Goal: Information Seeking & Learning: Learn about a topic

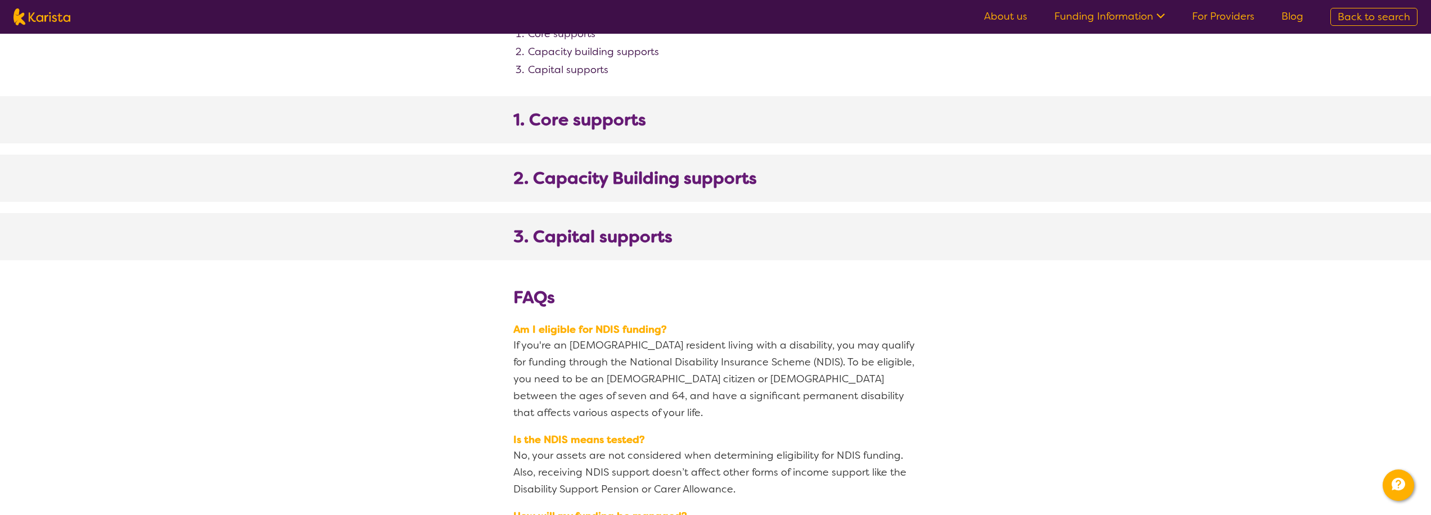
scroll to position [615, 0]
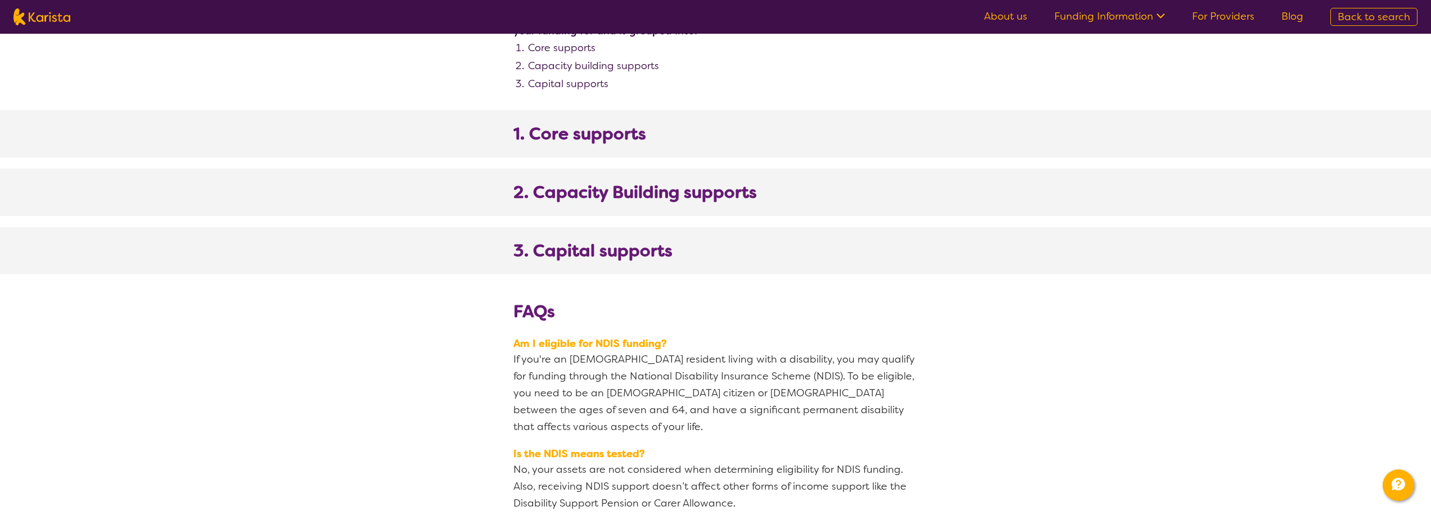
click at [577, 124] on b "1. Core supports" at bounding box center [579, 134] width 133 height 20
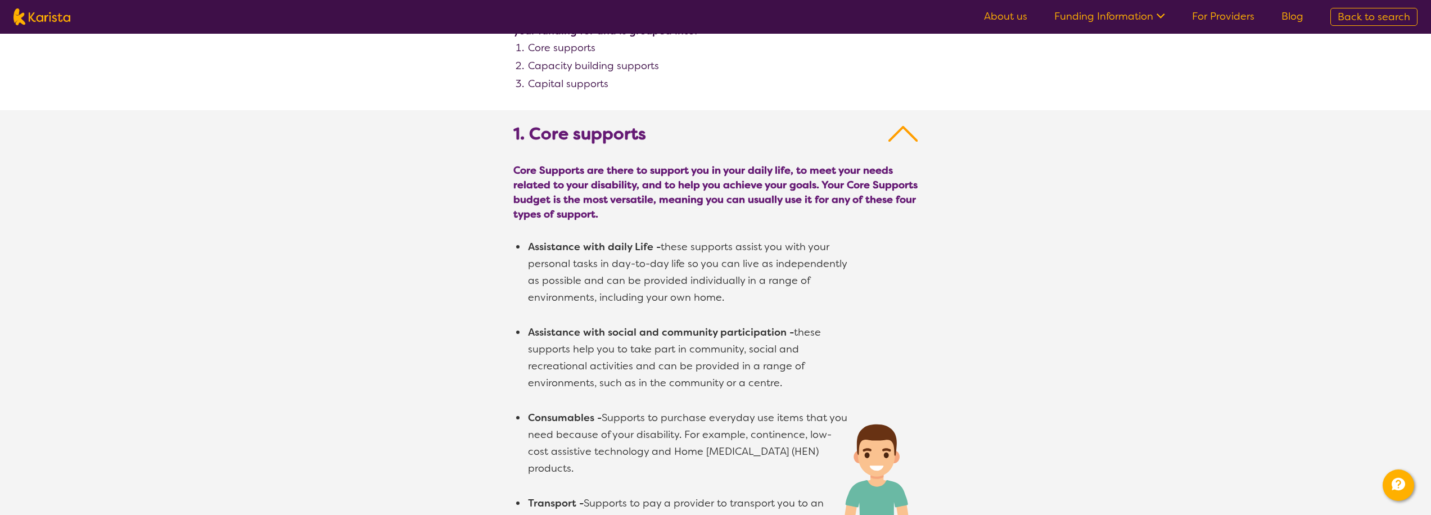
click at [578, 139] on b "1. Core supports" at bounding box center [579, 134] width 133 height 20
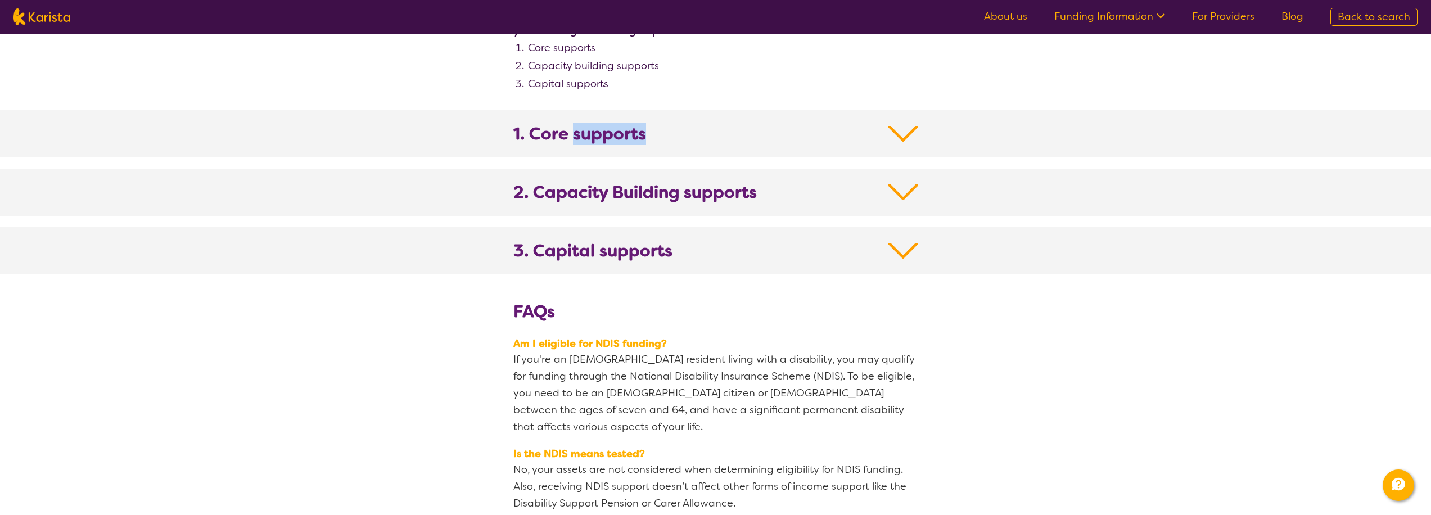
click at [578, 139] on b "1. Core supports" at bounding box center [579, 134] width 133 height 20
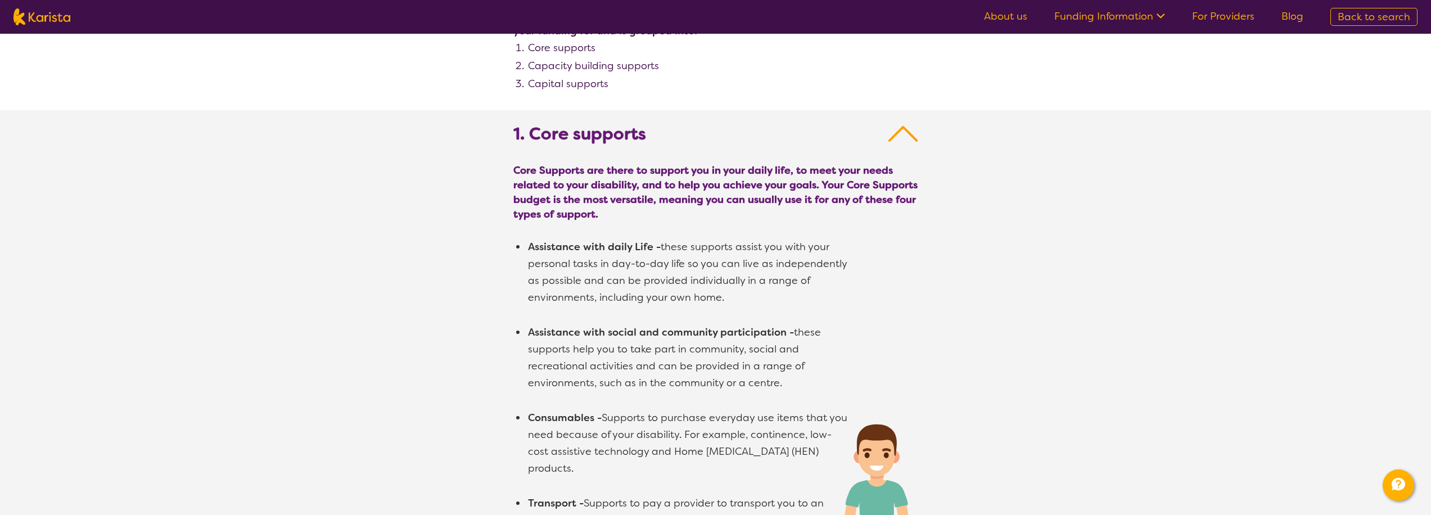
click at [578, 129] on b "1. Core supports" at bounding box center [579, 134] width 133 height 20
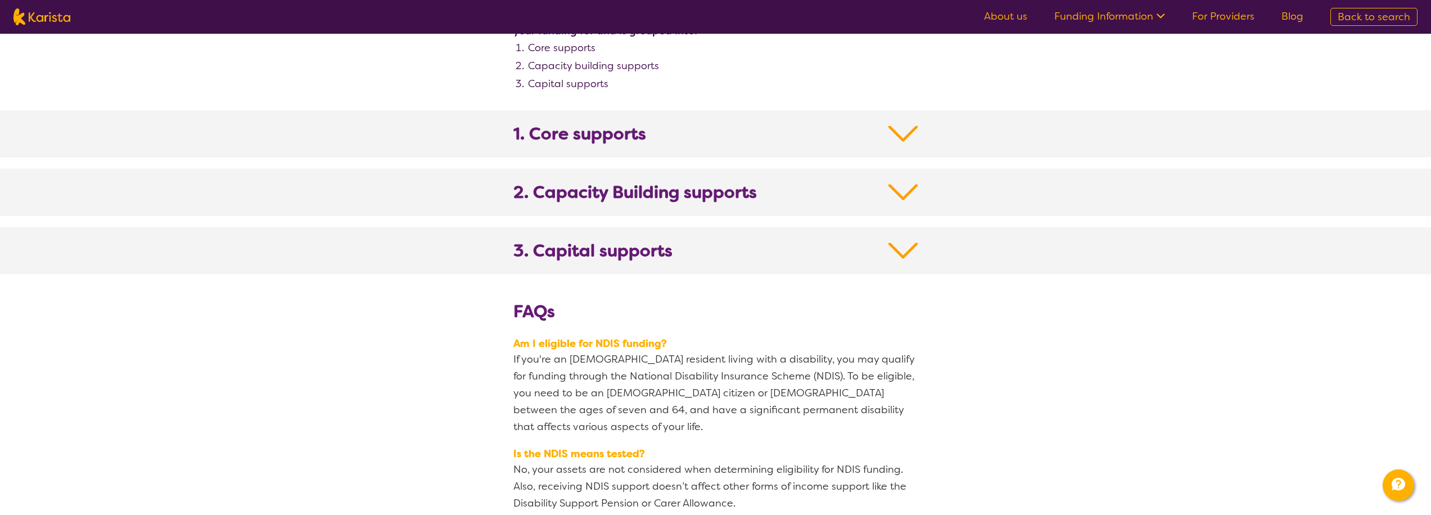
click at [572, 137] on b "1. Core supports" at bounding box center [579, 134] width 133 height 20
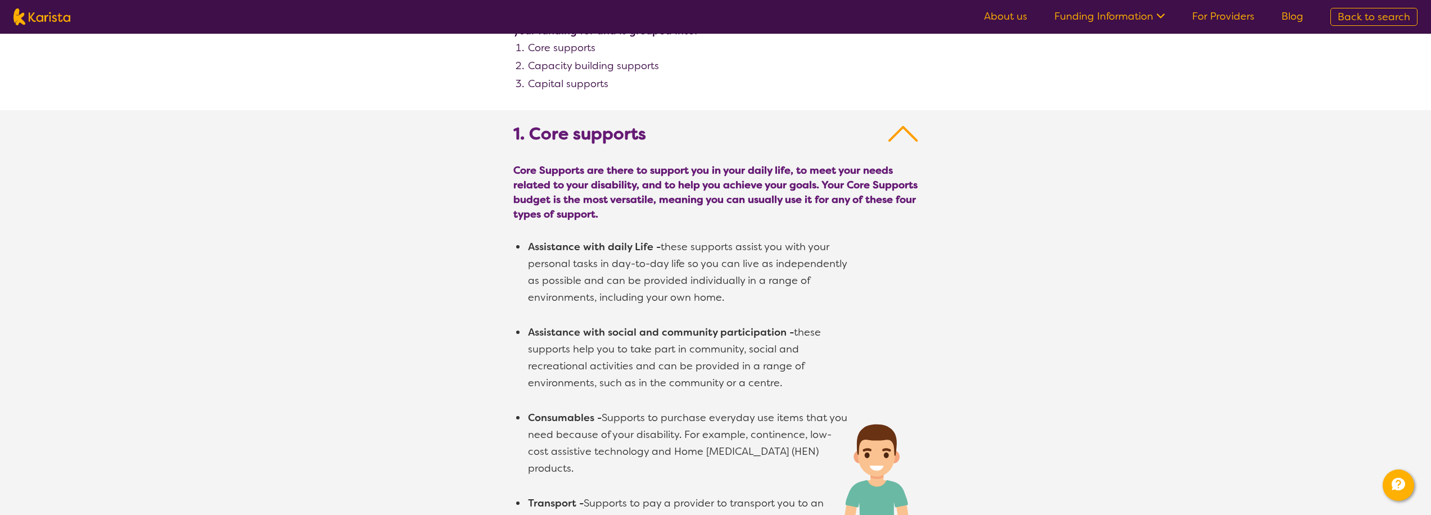
click at [572, 137] on b "1. Core supports" at bounding box center [579, 134] width 133 height 20
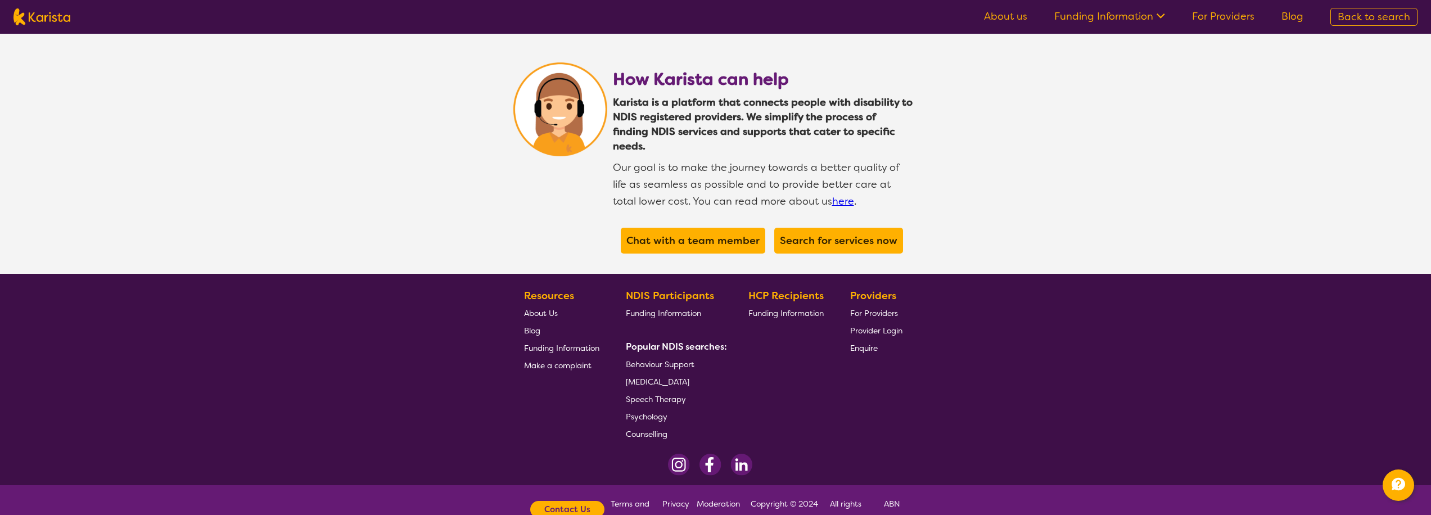
scroll to position [1461, 0]
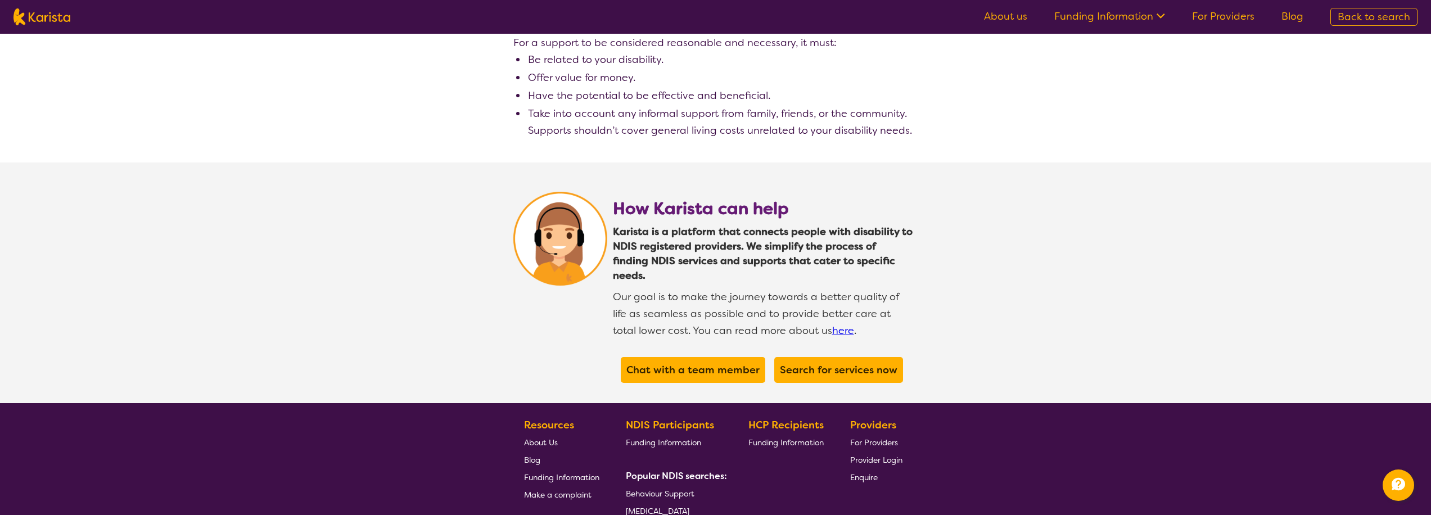
click at [836, 440] on section "Resources About Us Blog Funding Information Make a complaint NDIS Participants …" at bounding box center [716, 490] width 432 height 164
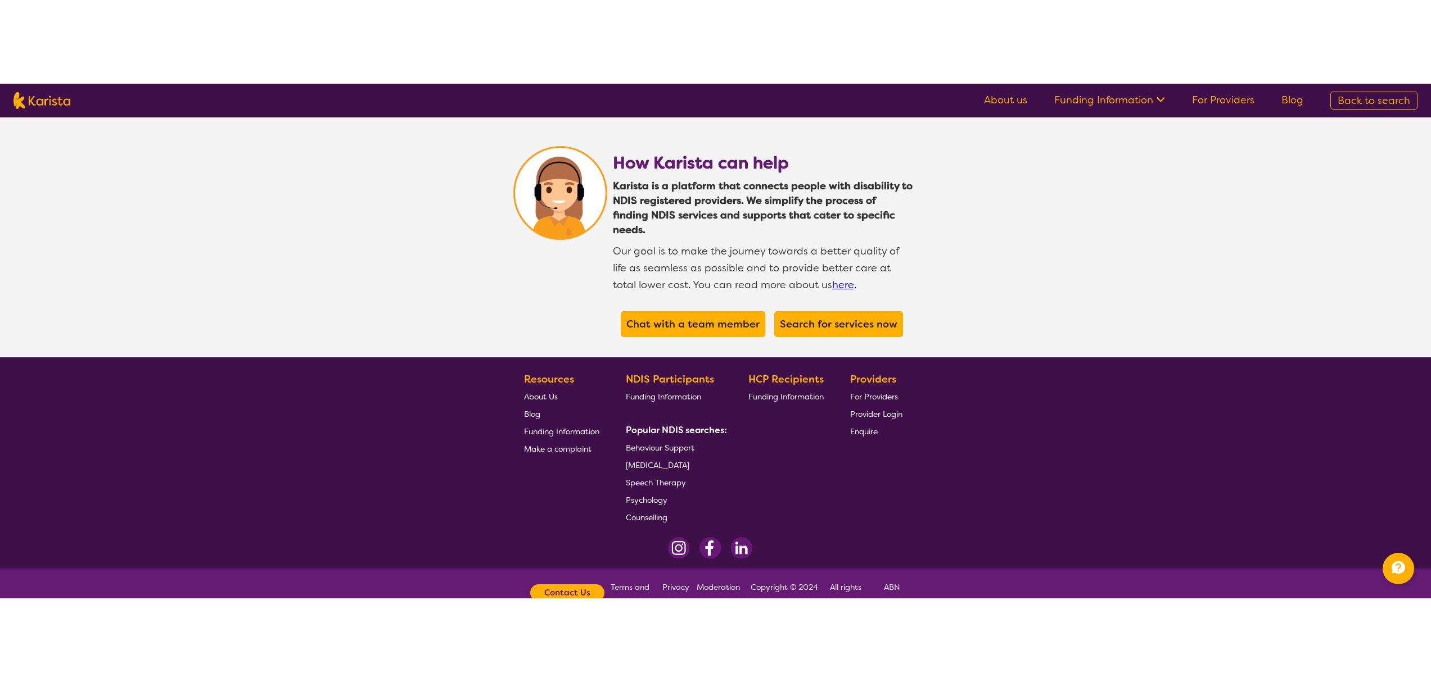
scroll to position [1423, 0]
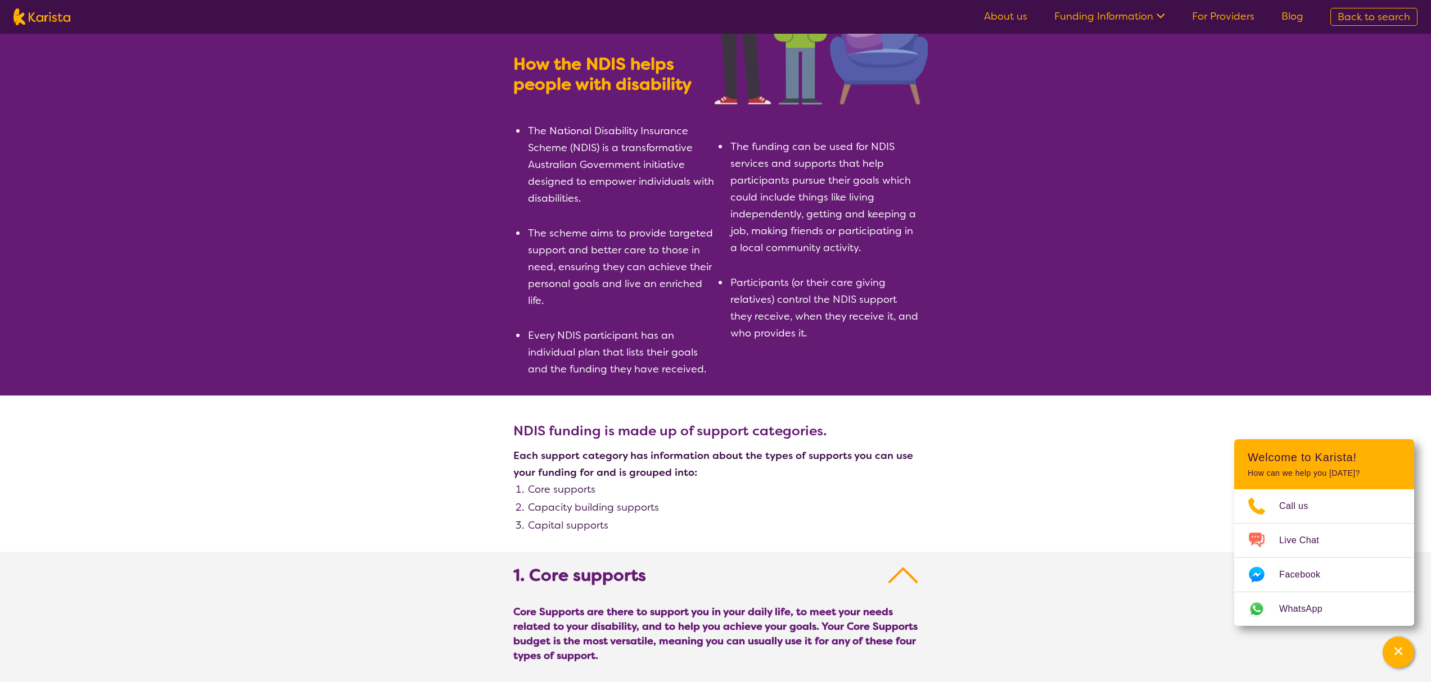
scroll to position [1911, 0]
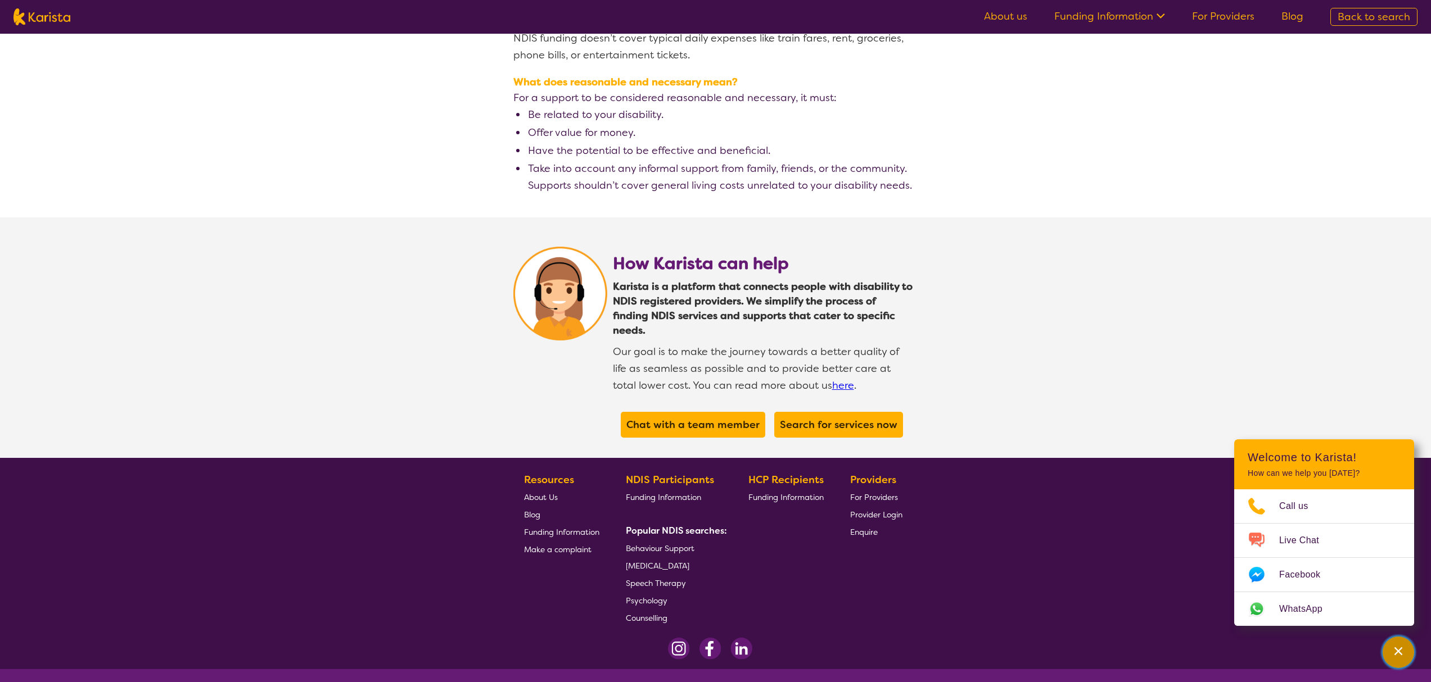
click at [1393, 650] on icon "Channel Menu" at bounding box center [1397, 651] width 11 height 11
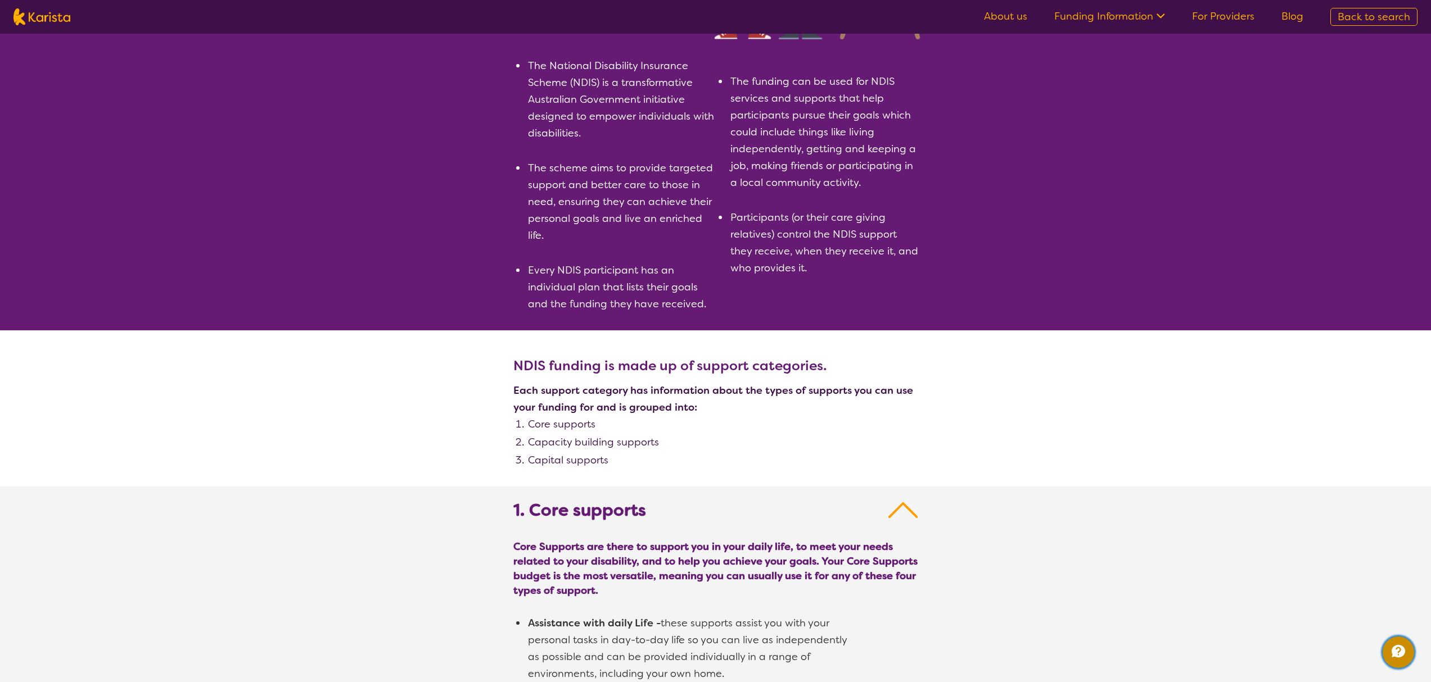
scroll to position [0, 0]
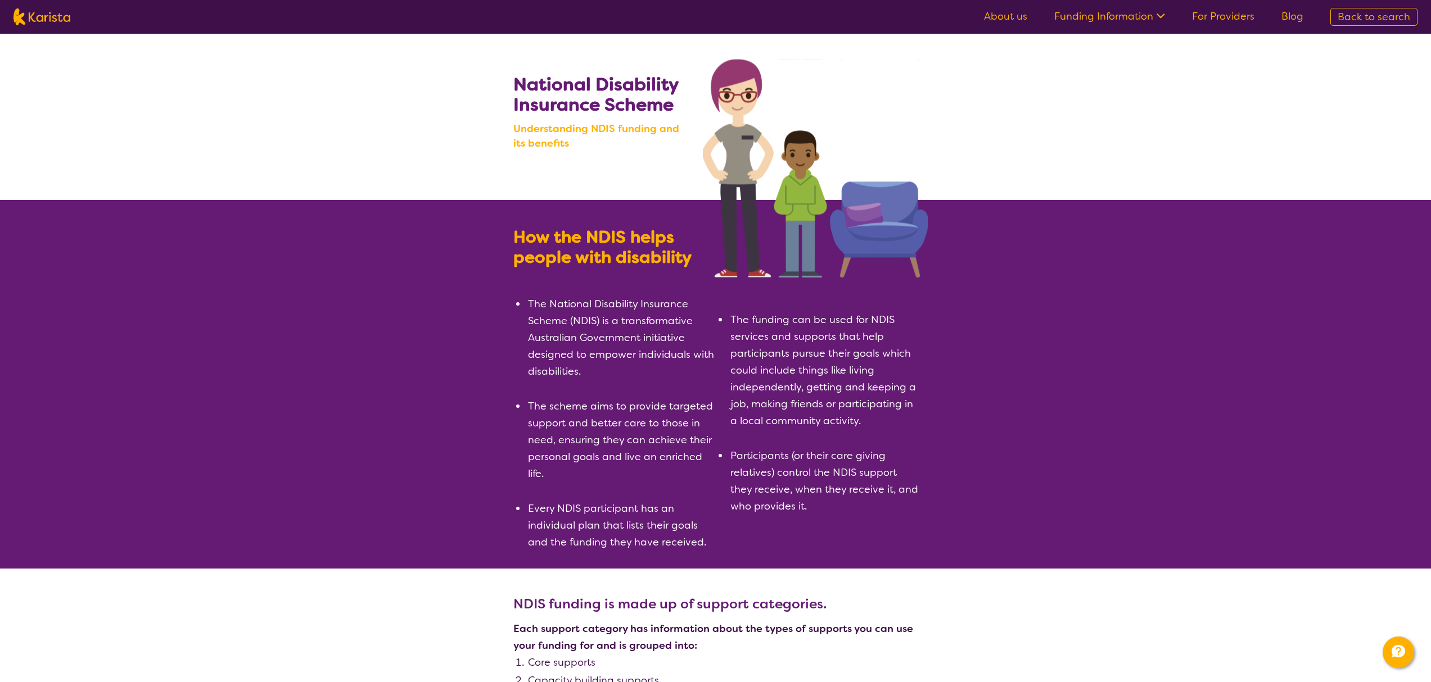
click at [1074, 29] on nav "About us Funding Information NDIS - National Disability Insurance Scheme HCP - …" at bounding box center [715, 17] width 1431 height 34
click at [1078, 20] on link "Funding Information" at bounding box center [1109, 16] width 111 height 13
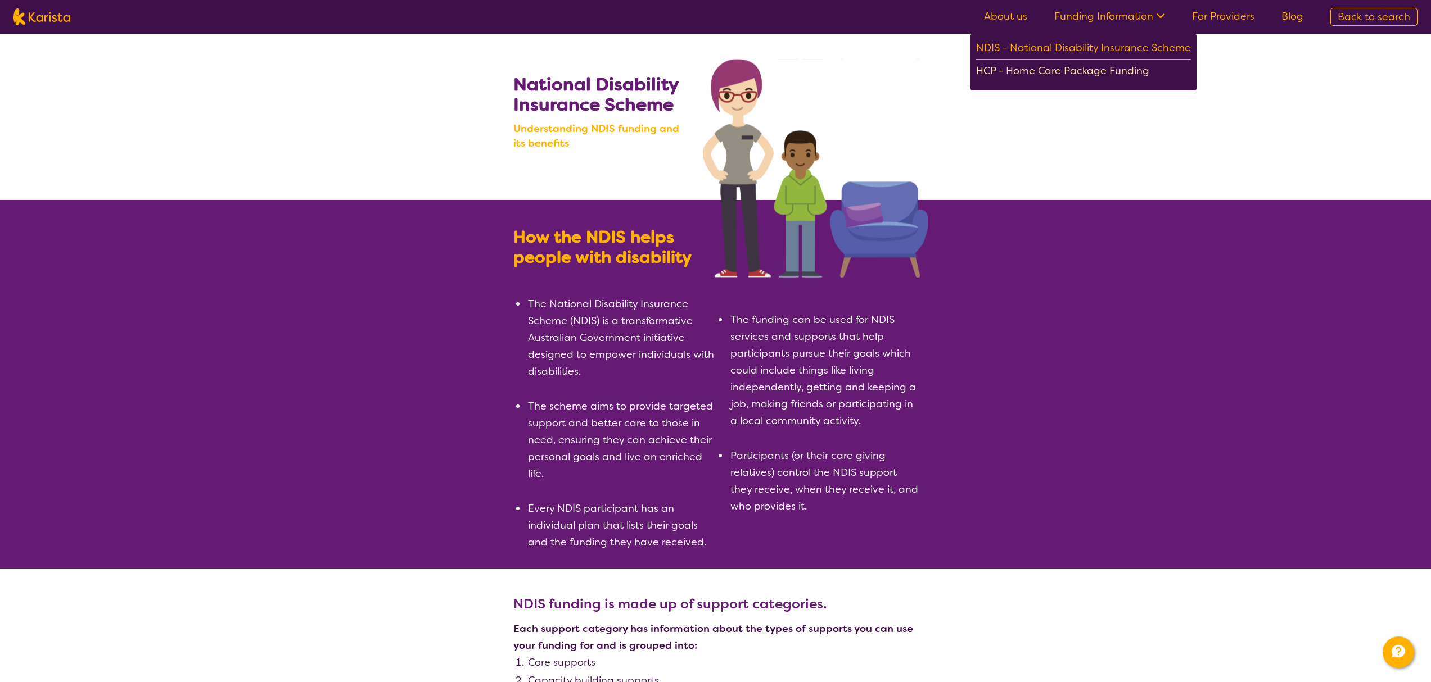
click at [1076, 71] on div "HCP - Home Care Package Funding" at bounding box center [1083, 72] width 215 height 20
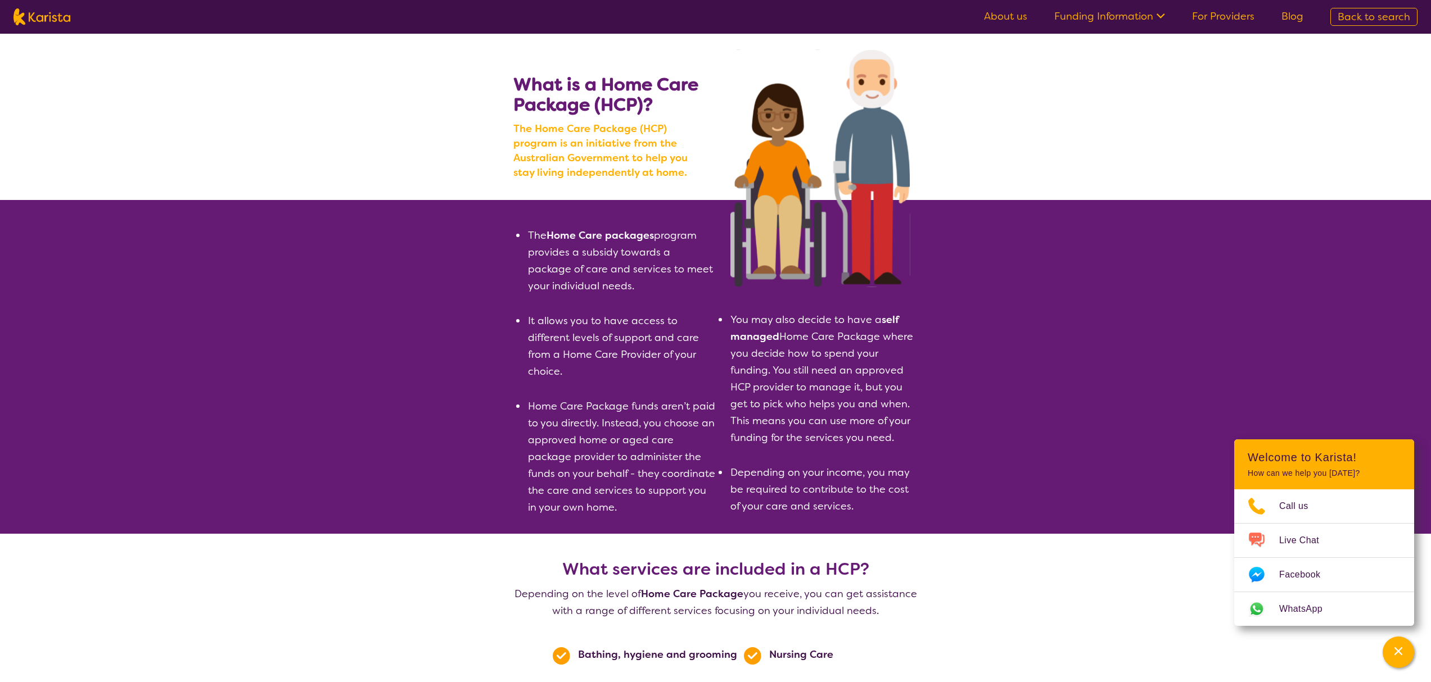
click at [1375, 14] on span "Back to search" at bounding box center [1373, 16] width 73 height 13
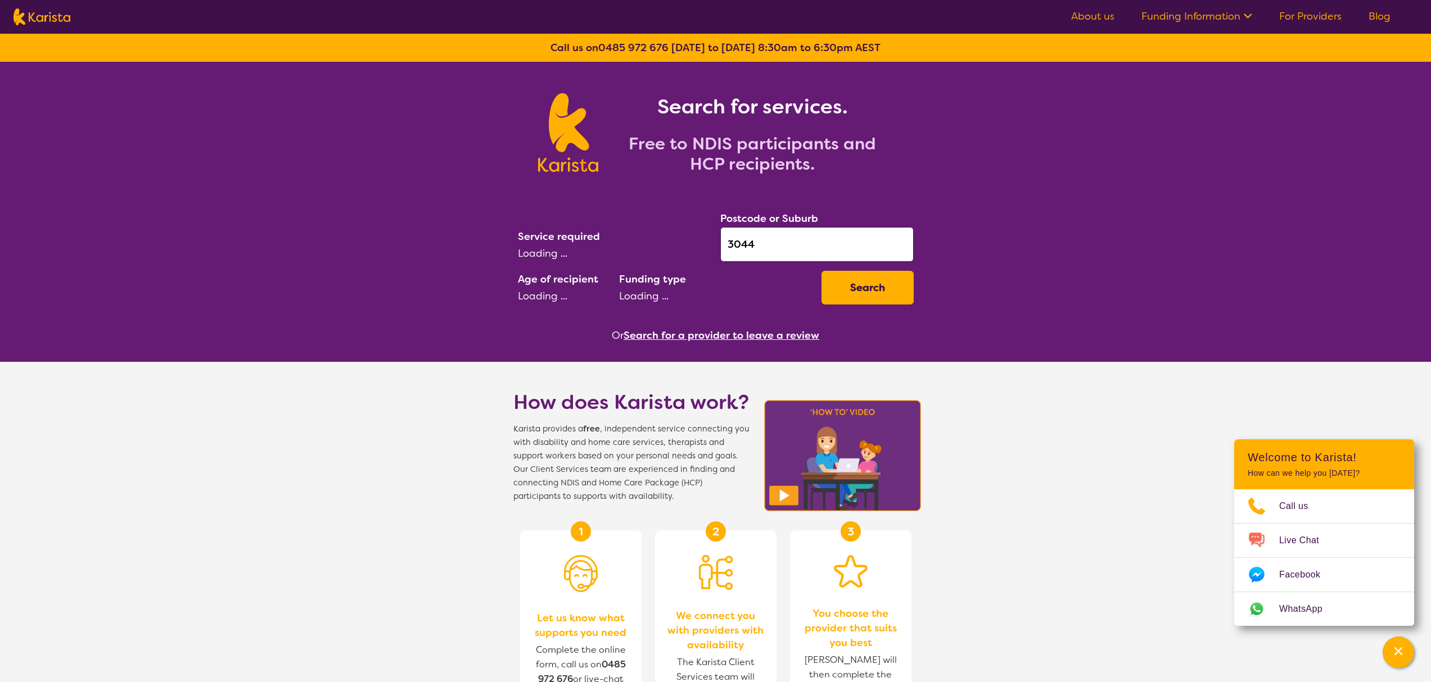
select select "Counselling"
select select "CH"
select select "NDIS"
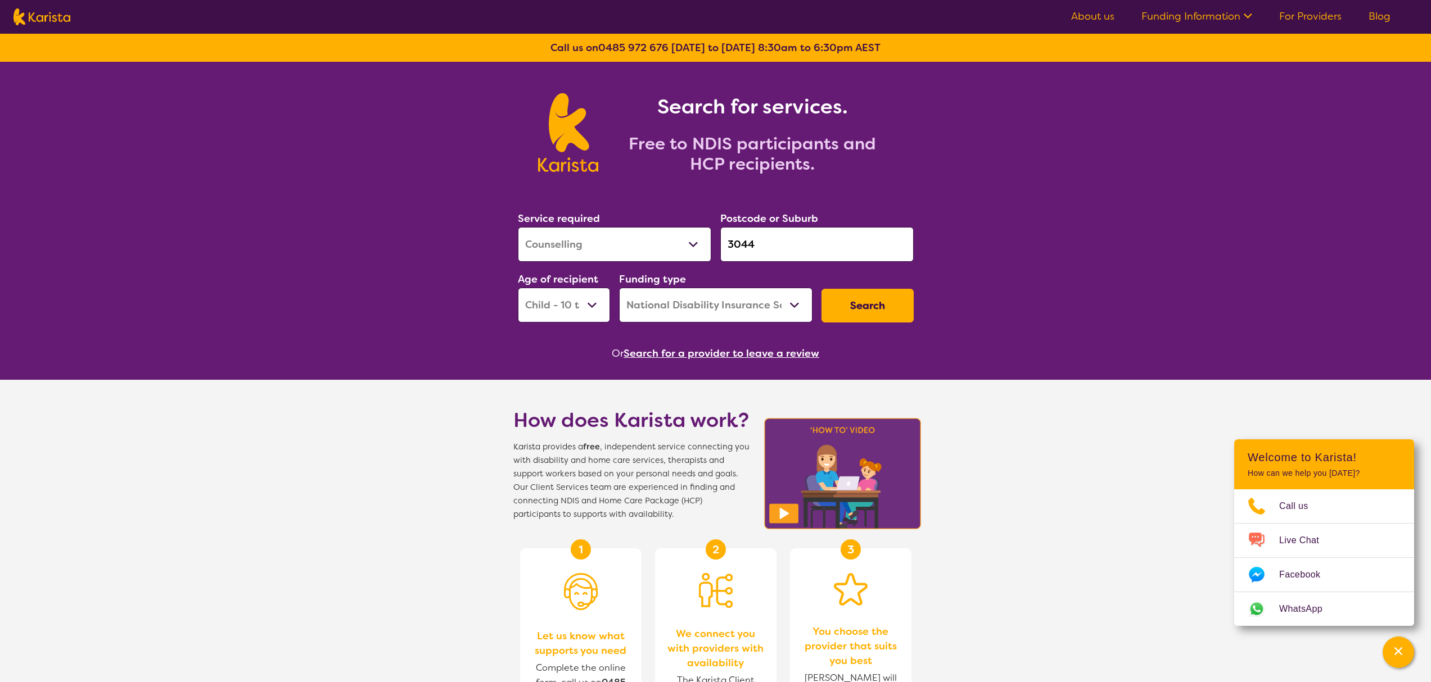
click at [1079, 16] on link "About us" at bounding box center [1092, 16] width 43 height 13
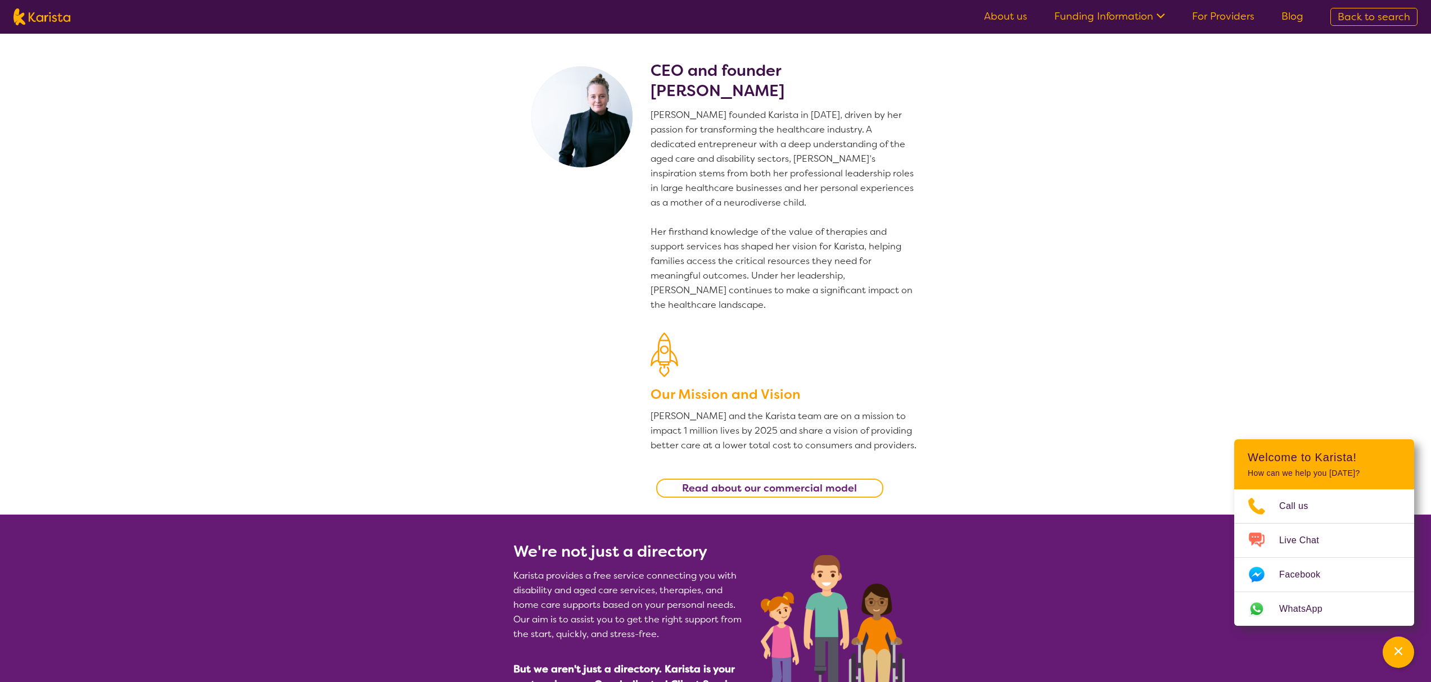
click at [786, 306] on p "Danielle founded Karista in 2016, driven by her passion for transforming the he…" at bounding box center [784, 210] width 268 height 205
click at [1288, 18] on link "Blog" at bounding box center [1292, 16] width 22 height 13
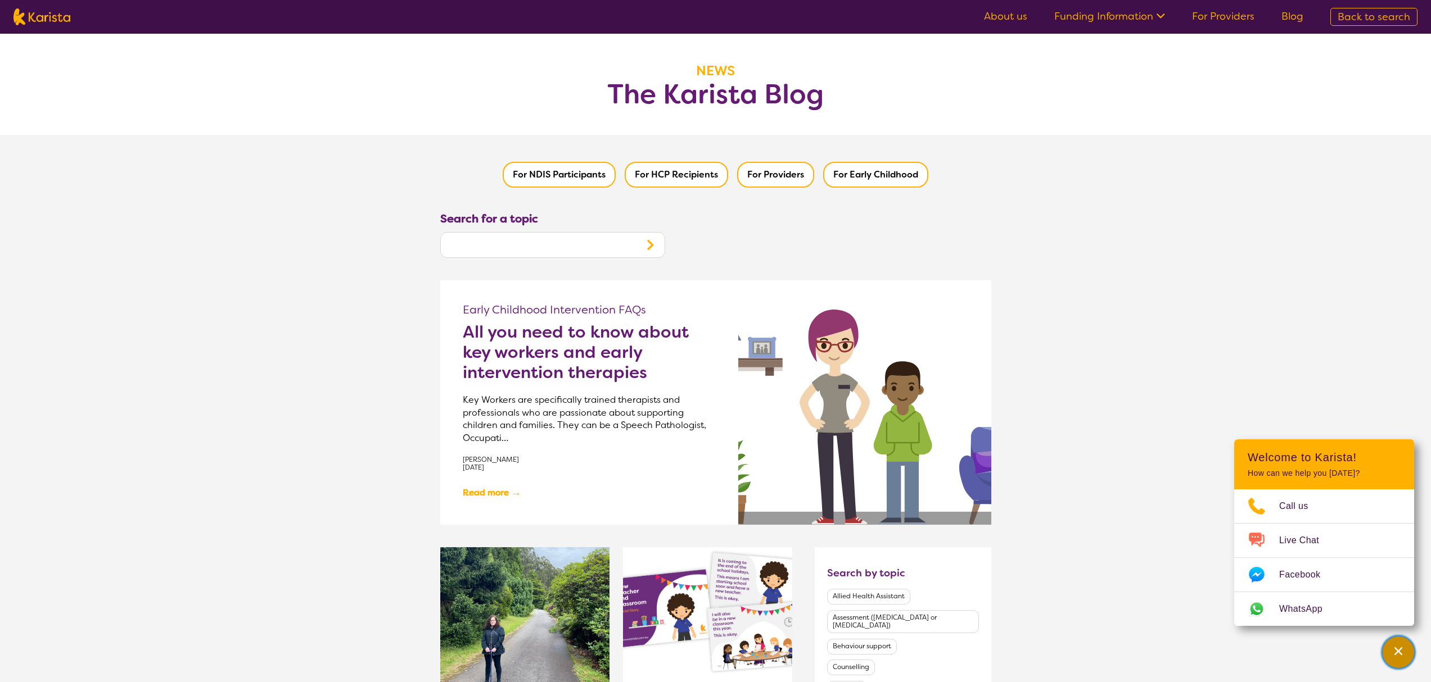
click at [1399, 653] on icon "Channel Menu" at bounding box center [1397, 651] width 11 height 11
